Goal: Find contact information: Find contact information

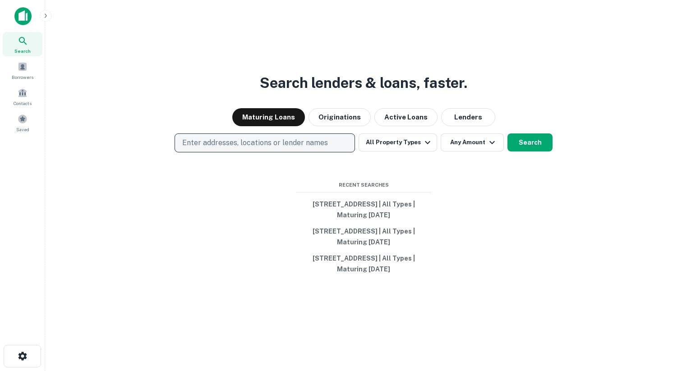
click at [196, 146] on p "Enter addresses, locations or lender names" at bounding box center [255, 142] width 146 height 11
click at [198, 145] on p "Enter addresses, locations or lender names" at bounding box center [255, 142] width 146 height 11
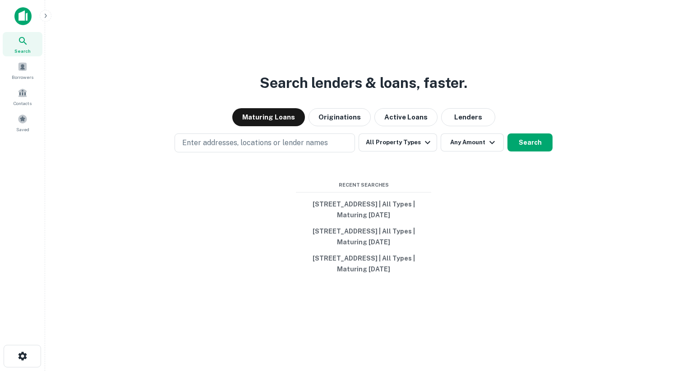
click at [149, 148] on div "Enter addresses, locations or lender names All Property Types Any Amount Search" at bounding box center [363, 142] width 622 height 19
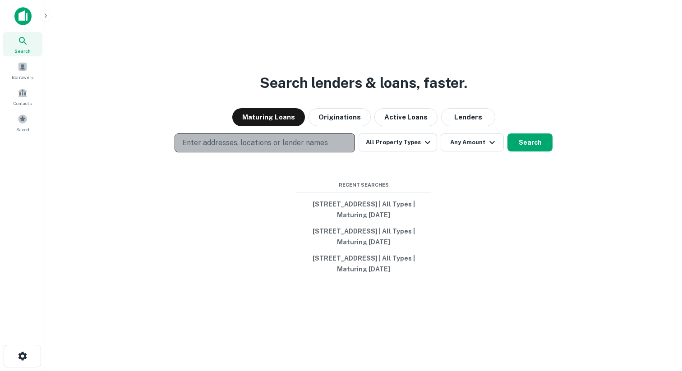
click at [203, 148] on button "Enter addresses, locations or lender names" at bounding box center [264, 142] width 180 height 19
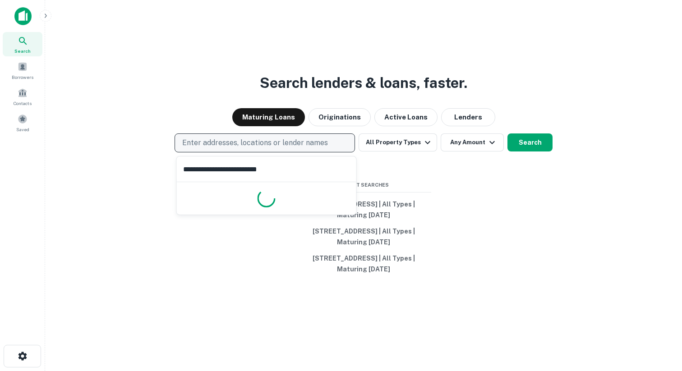
type input "**********"
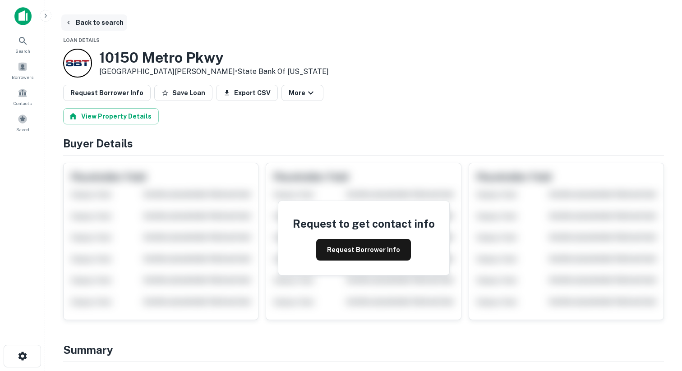
click at [84, 26] on button "Back to search" at bounding box center [94, 22] width 66 height 16
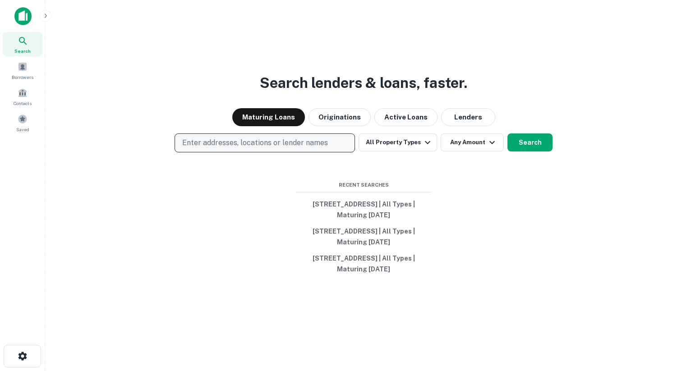
click at [233, 143] on p "Enter addresses, locations or lender names" at bounding box center [255, 142] width 146 height 11
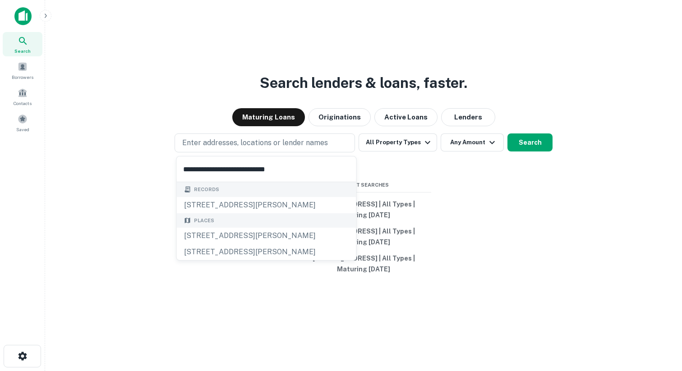
type input "**********"
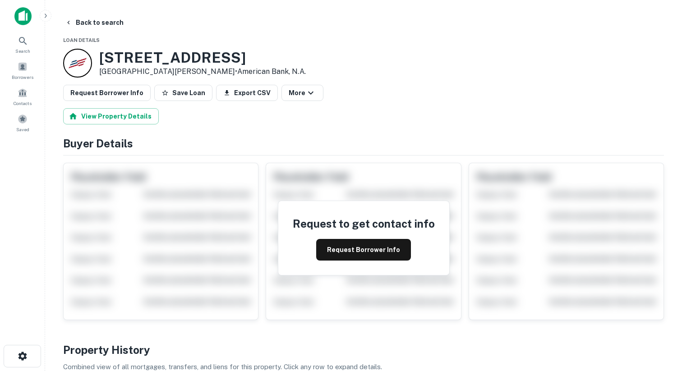
click at [83, 73] on div at bounding box center [77, 63] width 29 height 29
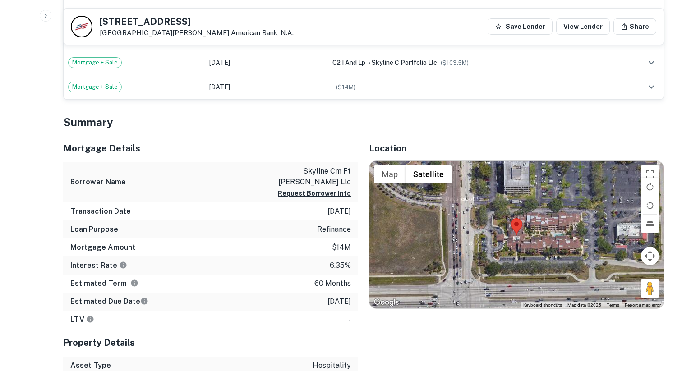
scroll to position [440, 0]
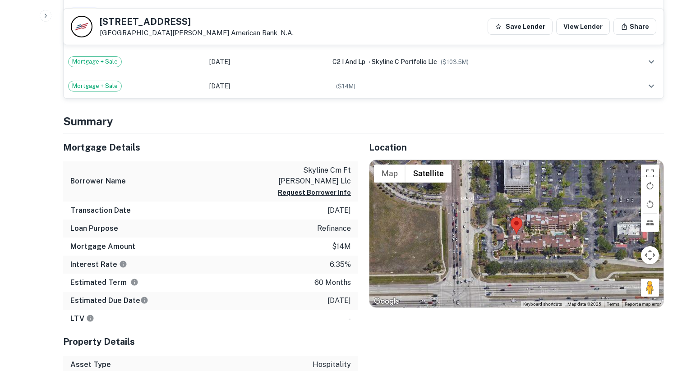
click at [543, 247] on div at bounding box center [516, 233] width 294 height 147
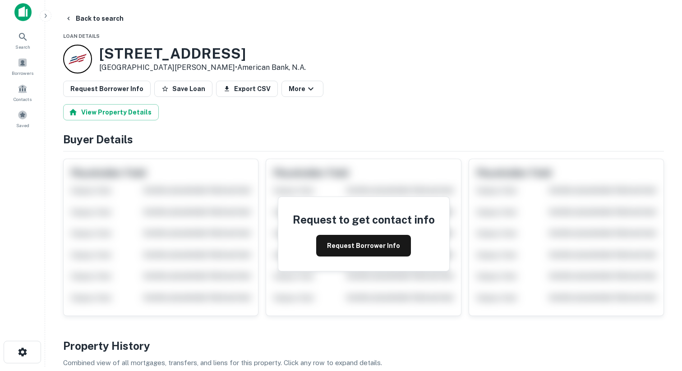
scroll to position [0, 0]
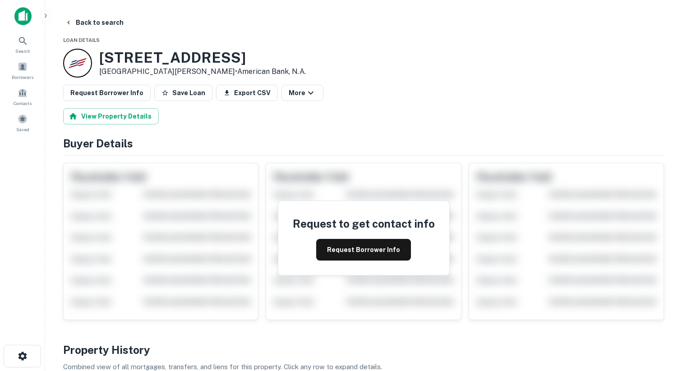
click at [341, 89] on div "Request Borrower Info Save Loan Export CSV More" at bounding box center [363, 93] width 600 height 16
click at [101, 29] on button "Back to search" at bounding box center [94, 22] width 66 height 16
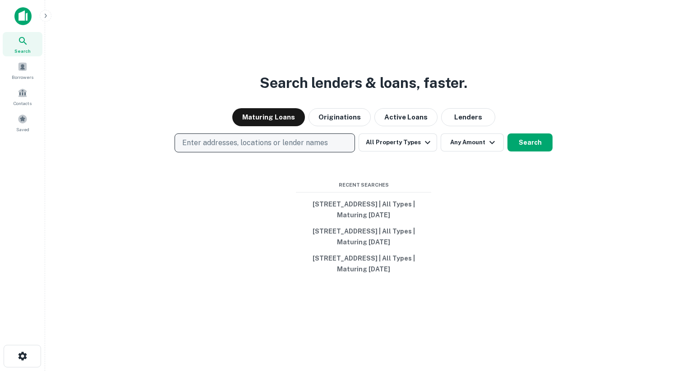
click at [226, 143] on p "Enter addresses, locations or lender names" at bounding box center [255, 142] width 146 height 11
type input "**********"
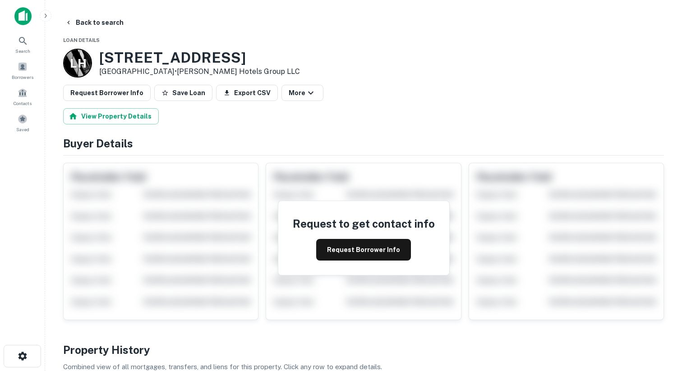
click at [76, 69] on p "L H" at bounding box center [78, 64] width 16 height 18
click at [75, 64] on p "L H" at bounding box center [78, 64] width 16 height 18
click at [115, 69] on p "High Point, NC 27265 • Laxmi Hotels Group LLC" at bounding box center [199, 71] width 201 height 11
click at [83, 57] on p "L H" at bounding box center [78, 64] width 16 height 18
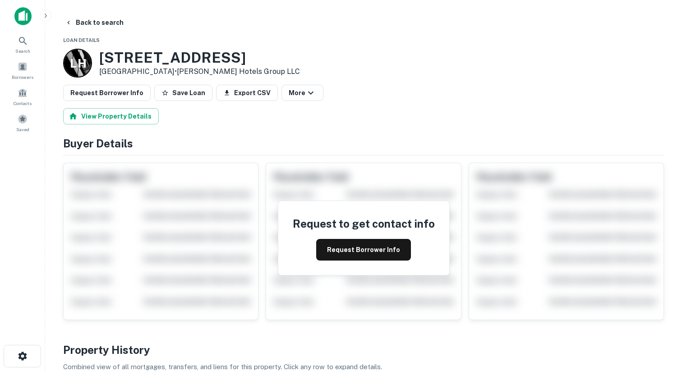
click at [128, 60] on h3 "3901 Sedgebrook St" at bounding box center [199, 57] width 201 height 17
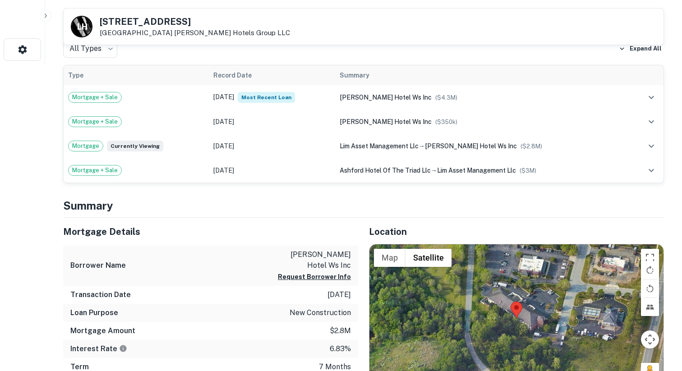
scroll to position [323, 0]
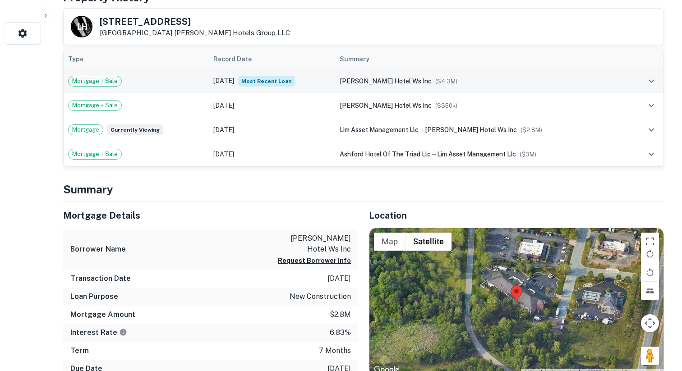
click at [476, 88] on td "laxmi hotel ws inc ($ 4.3M )" at bounding box center [482, 81] width 294 height 24
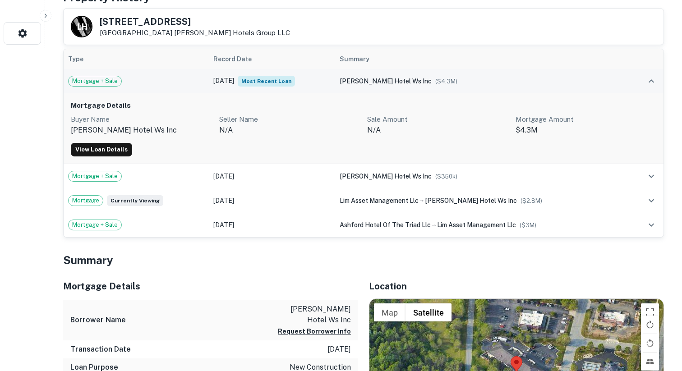
click at [473, 84] on div "laxmi hotel ws inc ($ 4.3M )" at bounding box center [481, 81] width 285 height 10
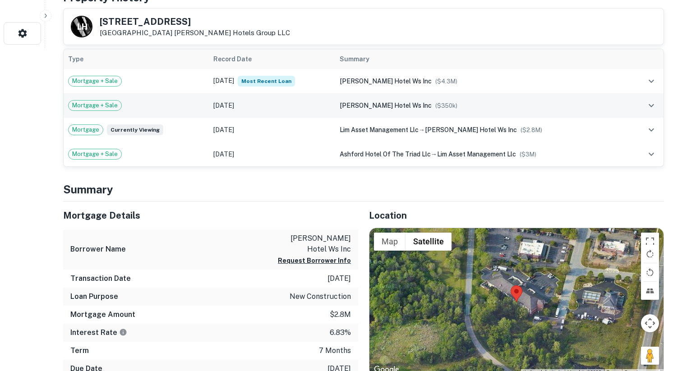
click at [469, 104] on div "laxmi hotel ws inc ($ 350k )" at bounding box center [481, 106] width 285 height 10
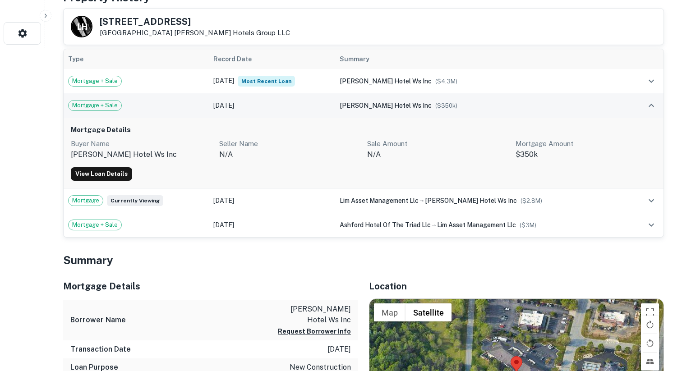
click at [475, 105] on div "laxmi hotel ws inc ($ 350k )" at bounding box center [481, 106] width 285 height 10
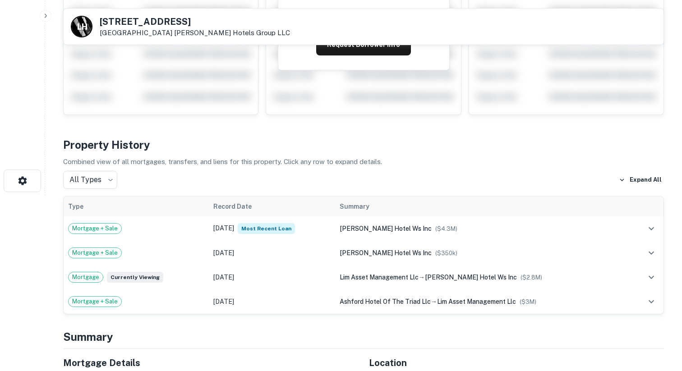
scroll to position [0, 0]
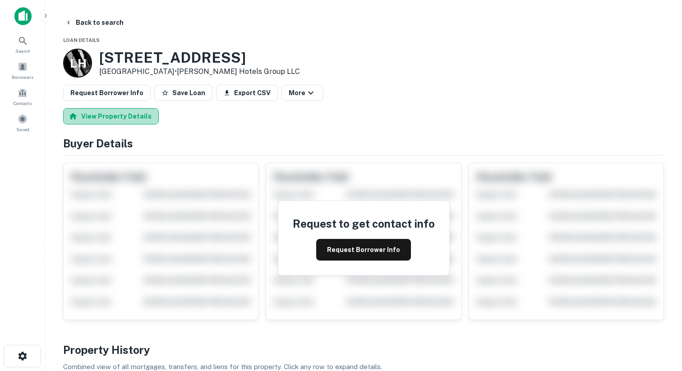
click at [120, 115] on button "View Property Details" at bounding box center [111, 116] width 96 height 16
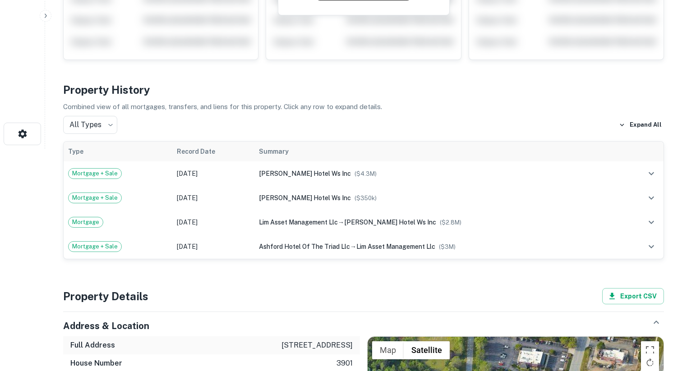
scroll to position [234, 0]
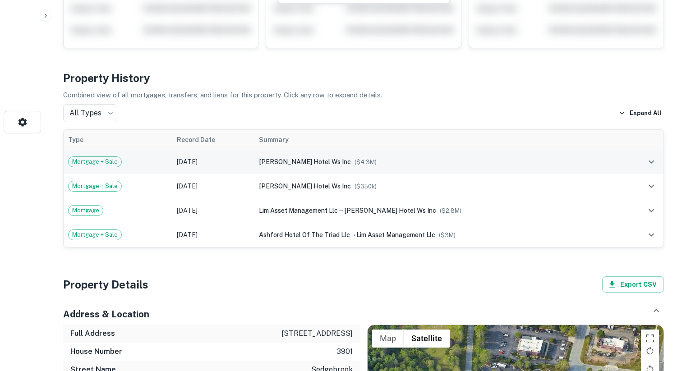
click at [267, 155] on td "laxmi hotel ws inc ($ 4.3M )" at bounding box center [437, 162] width 367 height 24
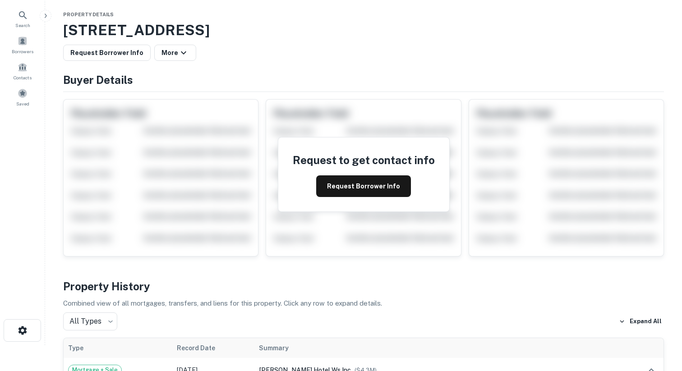
scroll to position [25, 0]
click at [165, 47] on button "More" at bounding box center [175, 53] width 42 height 16
click at [226, 55] on div at bounding box center [341, 185] width 682 height 371
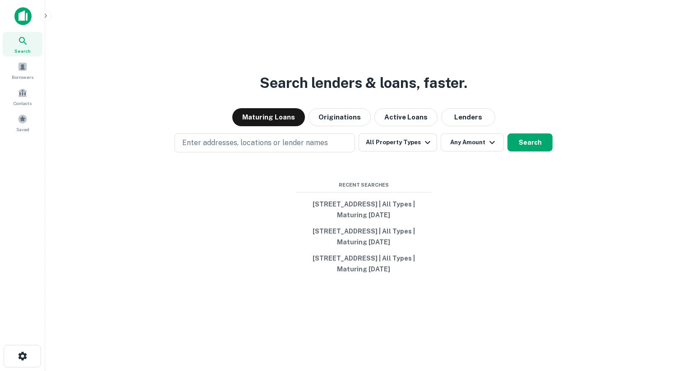
click at [200, 132] on div "Search lenders & loans, faster. Maturing Loans Originations Active Loans Lender…" at bounding box center [363, 207] width 622 height 371
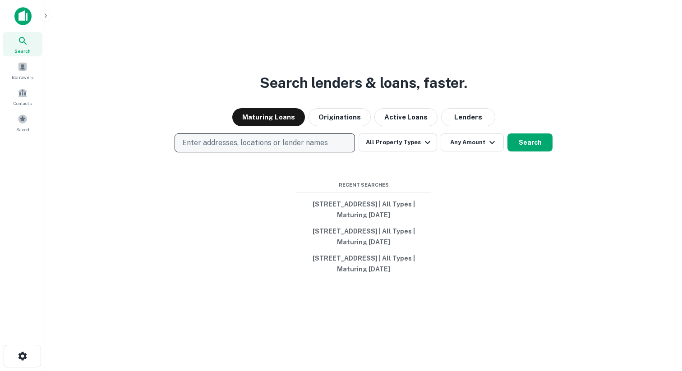
click at [200, 137] on p "Enter addresses, locations or lender names" at bounding box center [255, 142] width 146 height 11
type input "**********"
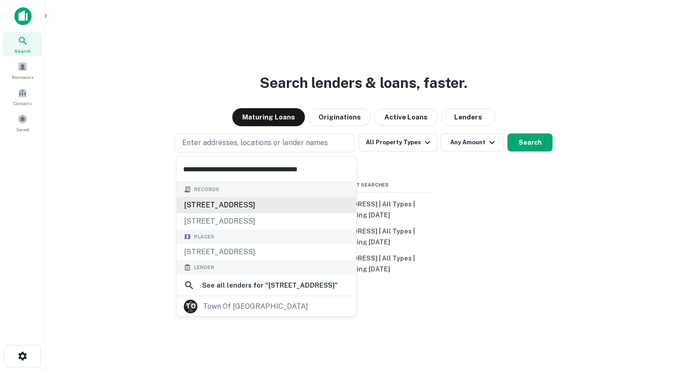
click at [234, 208] on div "425 towne centre blvd, pineville, nc, 28134" at bounding box center [266, 205] width 179 height 16
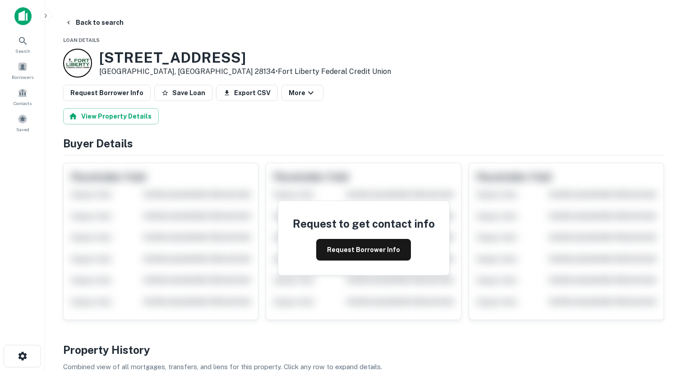
click at [85, 67] on div at bounding box center [77, 63] width 29 height 29
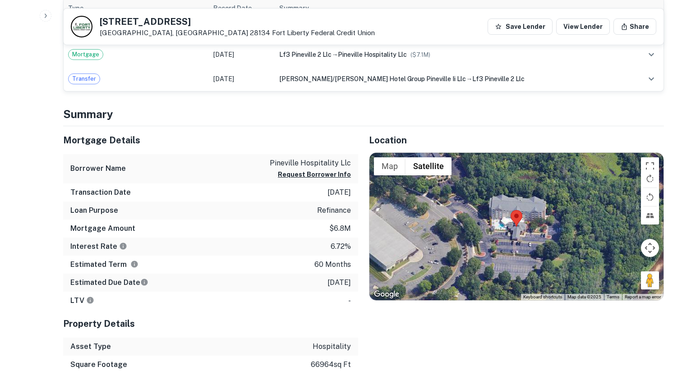
scroll to position [406, 0]
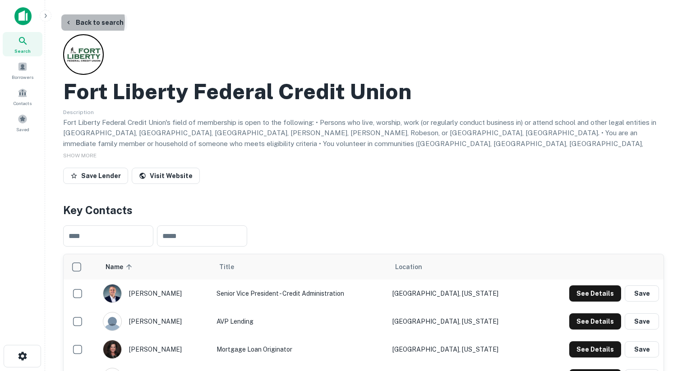
click at [74, 21] on button "Back to search" at bounding box center [94, 22] width 66 height 16
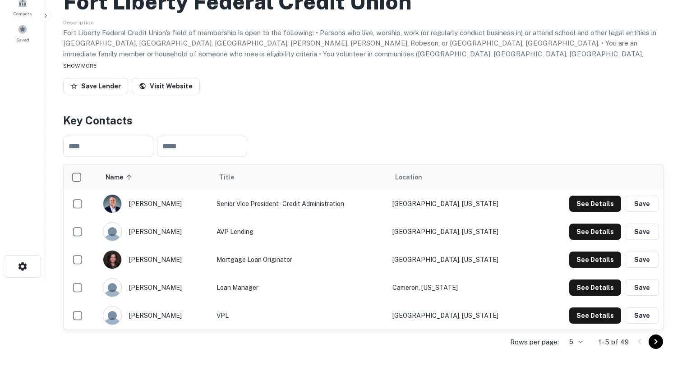
scroll to position [135, 0]
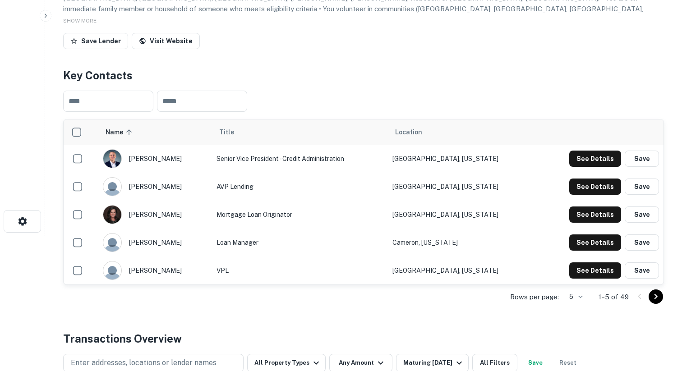
click at [255, 158] on td "Senior Vice President - Credit Administration" at bounding box center [300, 159] width 176 height 28
click at [592, 162] on button "See Details" at bounding box center [595, 159] width 52 height 16
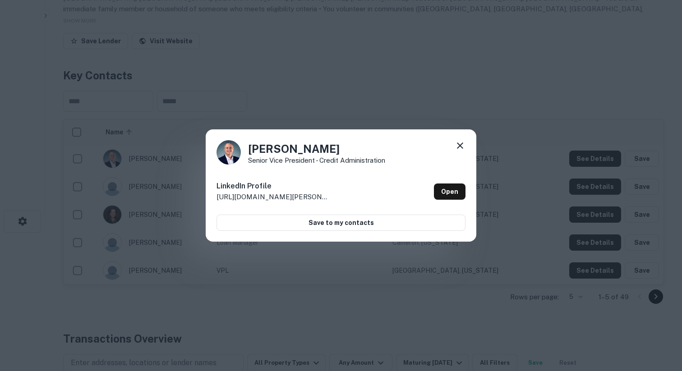
click at [398, 87] on div "Christopher Laroche Senior Vice President - Credit Administration LinkedIn Prof…" at bounding box center [341, 185] width 682 height 371
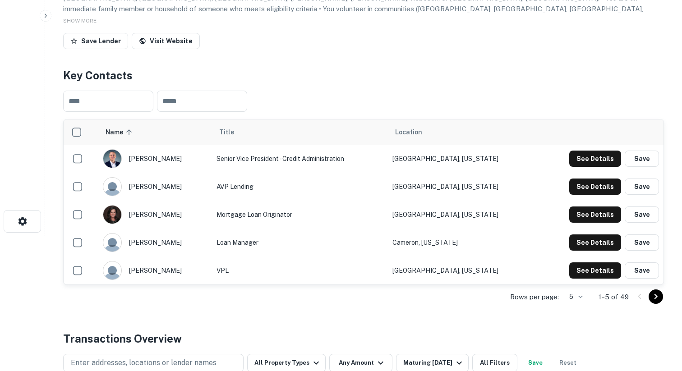
click at [119, 155] on img "scrollable content" at bounding box center [112, 159] width 18 height 18
click at [117, 156] on img "scrollable content" at bounding box center [112, 159] width 18 height 18
click at [150, 156] on div "christopher laroche" at bounding box center [155, 158] width 104 height 19
click at [588, 157] on button "See Details" at bounding box center [595, 159] width 52 height 16
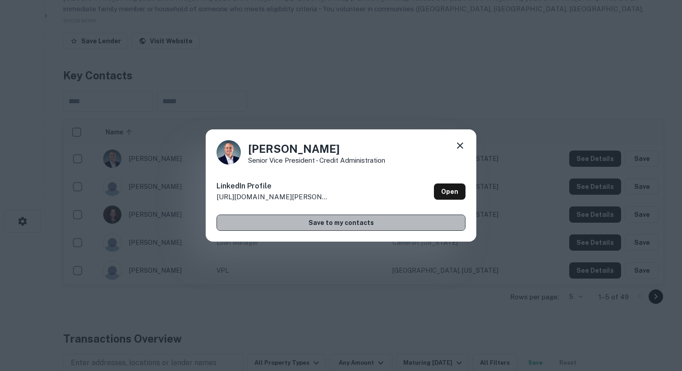
click at [297, 218] on button "Save to my contacts" at bounding box center [340, 223] width 249 height 16
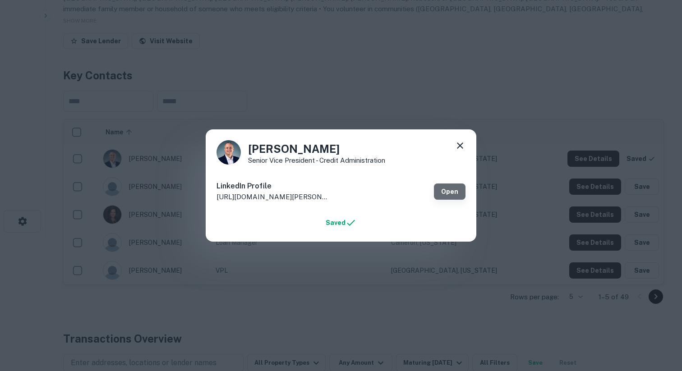
click at [450, 198] on link "Open" at bounding box center [450, 191] width 32 height 16
click at [460, 148] on icon at bounding box center [459, 145] width 11 height 11
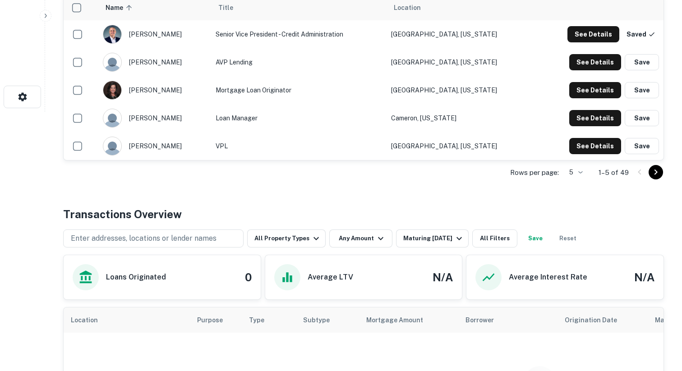
scroll to position [0, 0]
